Goal: Transaction & Acquisition: Book appointment/travel/reservation

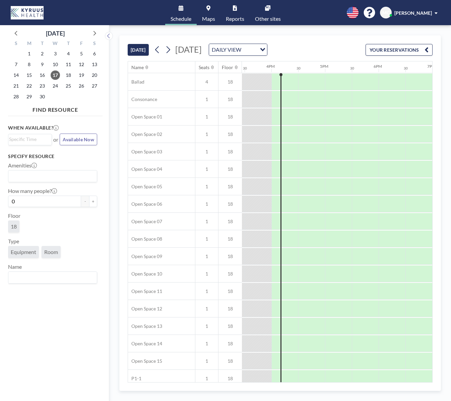
scroll to position [0, 831]
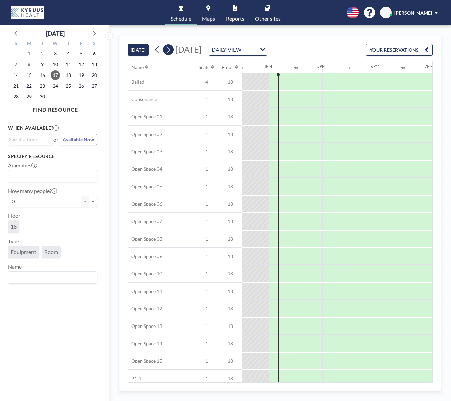
click at [170, 49] on icon at bounding box center [169, 49] width 4 height 7
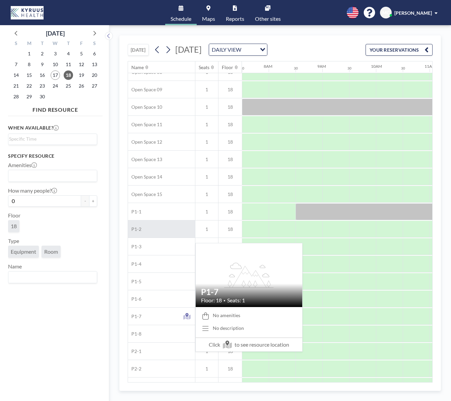
scroll to position [183, 402]
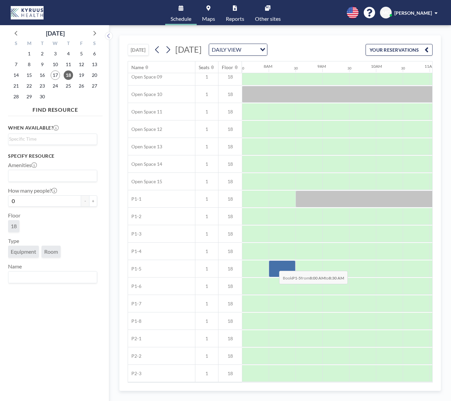
click at [274, 265] on div at bounding box center [282, 268] width 27 height 17
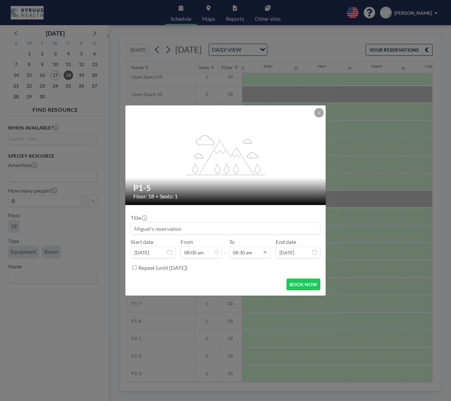
scroll to position [203, 0]
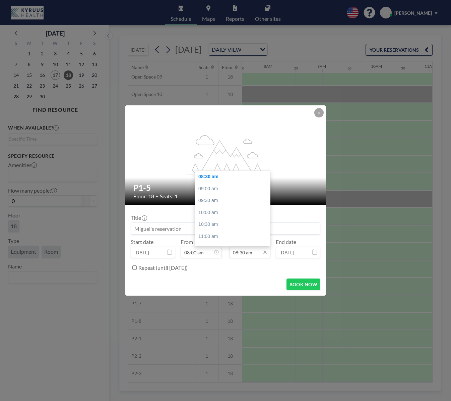
click at [235, 255] on input "08:30 am" at bounding box center [249, 251] width 41 height 11
click at [223, 190] on div "05:00 pm" at bounding box center [234, 188] width 79 height 12
type input "05:00 pm"
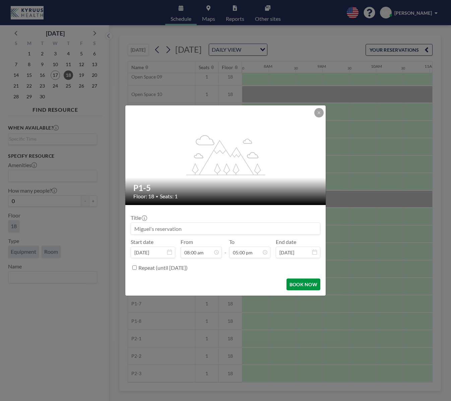
scroll to position [0, 0]
click at [157, 266] on label "Repeat (until [DATE])" at bounding box center [162, 267] width 49 height 7
click at [137, 266] on input "Repeat (until [DATE])" at bounding box center [134, 267] width 4 height 4
checkbox input "true"
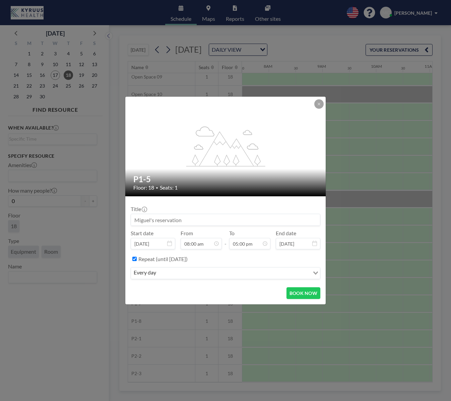
click at [168, 270] on input "Search for option" at bounding box center [233, 272] width 151 height 9
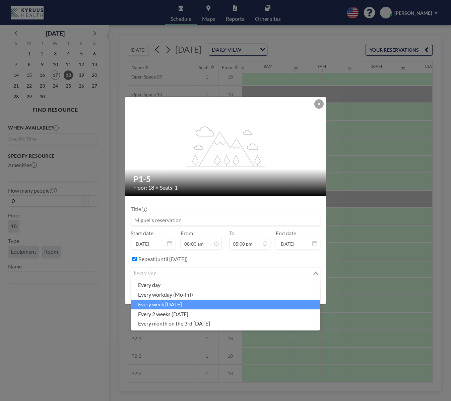
click at [205, 307] on li "every week [DATE]" at bounding box center [225, 304] width 188 height 10
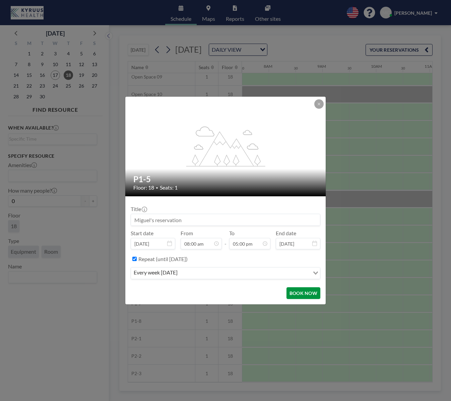
click at [311, 291] on button "BOOK NOW" at bounding box center [304, 293] width 34 height 12
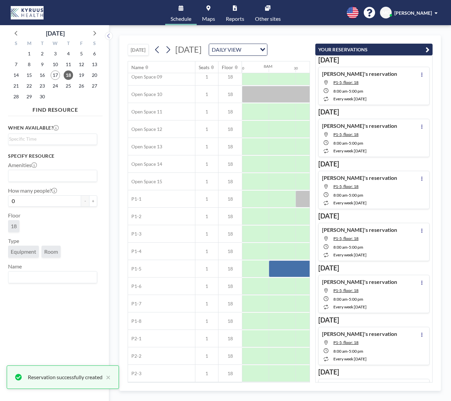
click at [428, 49] on icon "button" at bounding box center [428, 50] width 4 height 8
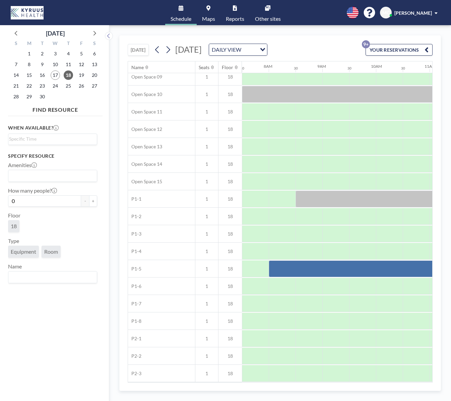
click at [391, 32] on div "[DATE] [DATE] DAILY VIEW Loading... YOUR RESERVATIONS 9+ Name Seats Floor 12AM …" at bounding box center [280, 212] width 342 height 375
click at [394, 46] on button "YOUR RESERVATIONS 9+" at bounding box center [399, 50] width 67 height 12
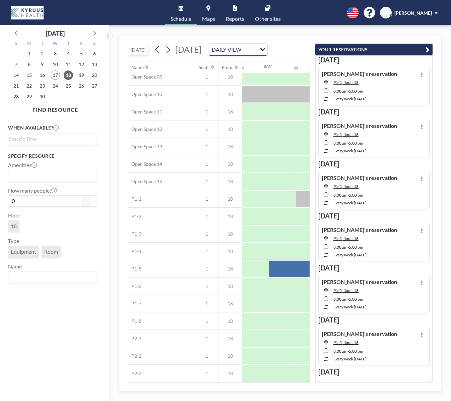
click at [394, 46] on button "YOUR RESERVATIONS" at bounding box center [373, 50] width 117 height 12
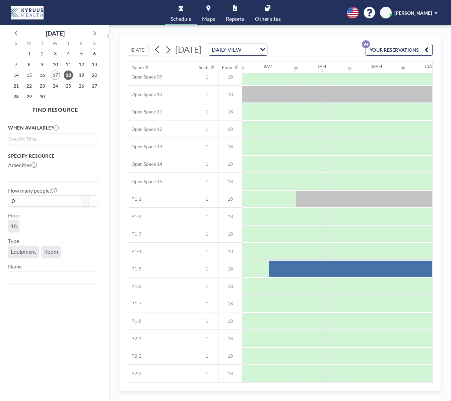
click at [388, 35] on div "[DATE] [DATE] DAILY VIEW Loading... YOUR RESERVATIONS 9+ Name Seats Floor 12AM …" at bounding box center [280, 212] width 342 height 375
